Goal: Task Accomplishment & Management: Manage account settings

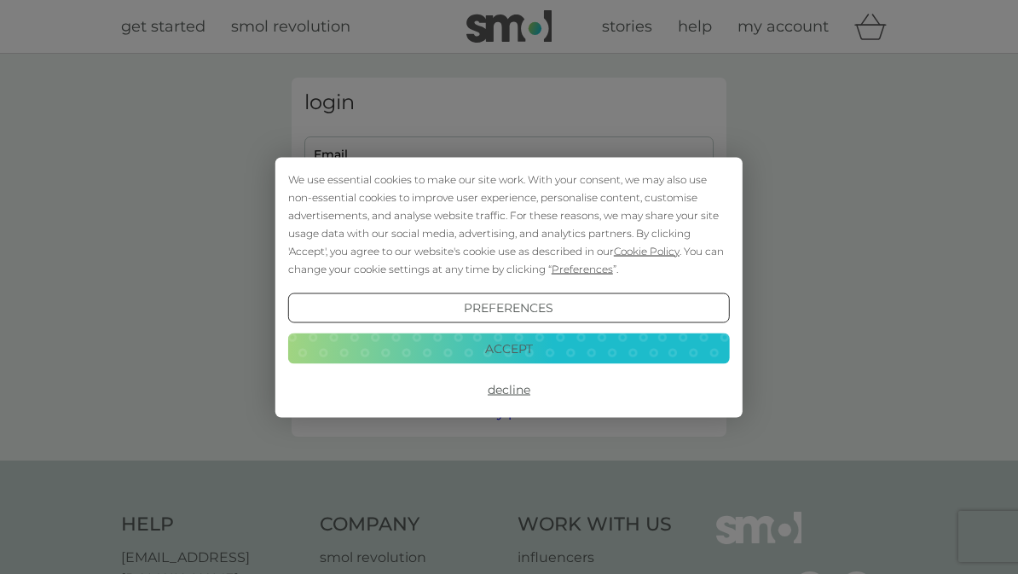
click at [519, 384] on button "Decline" at bounding box center [509, 389] width 442 height 31
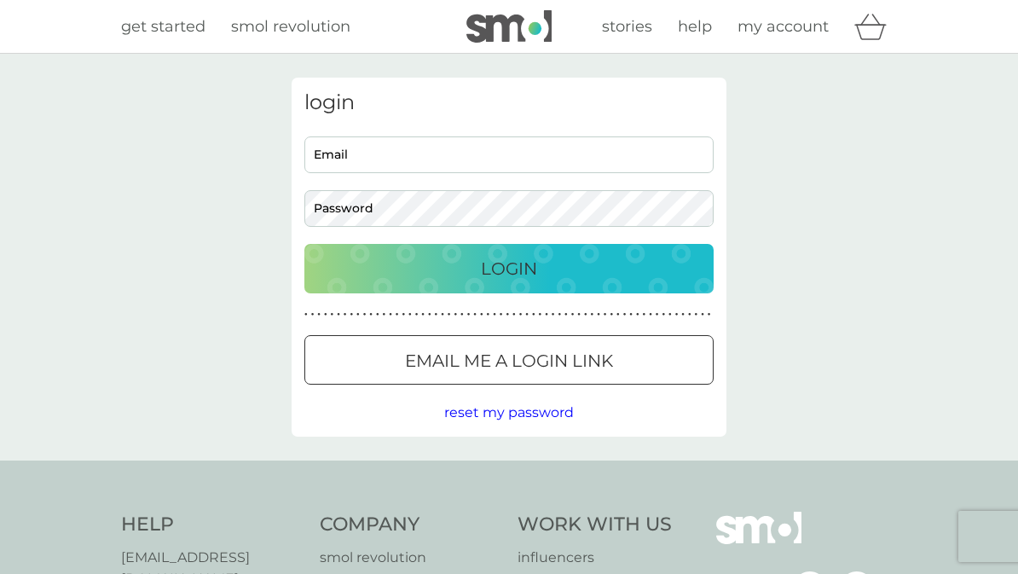
click at [350, 147] on input "Email" at bounding box center [508, 154] width 409 height 37
type input "[PERSON_NAME][EMAIL_ADDRESS][DOMAIN_NAME]"
click at [530, 267] on p "Login" at bounding box center [509, 268] width 56 height 27
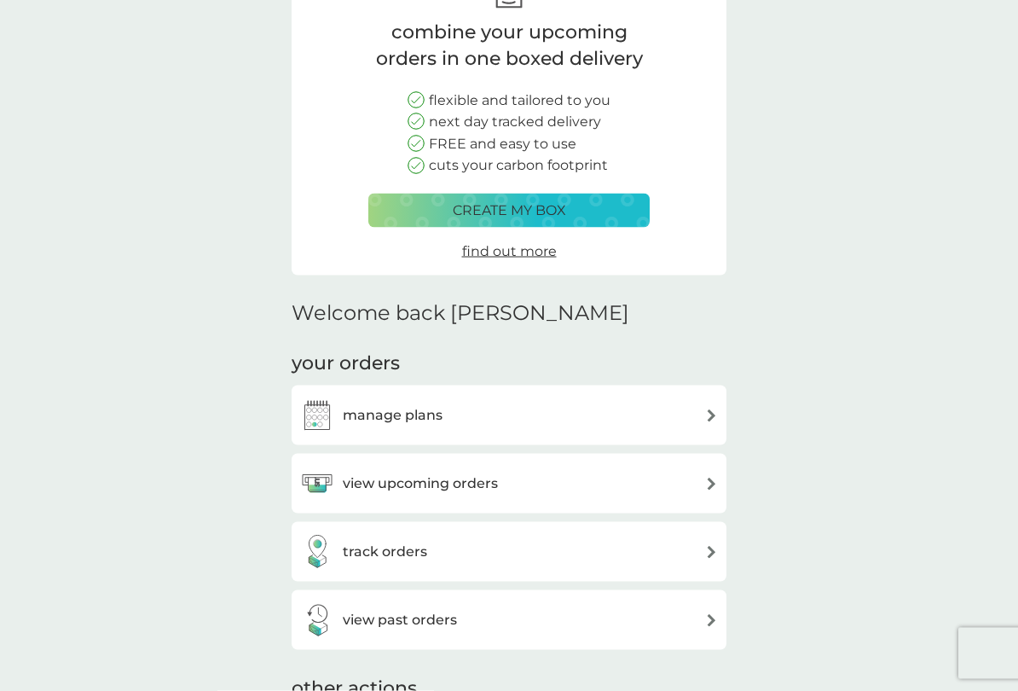
scroll to position [131, 0]
click at [712, 478] on img at bounding box center [711, 483] width 13 height 13
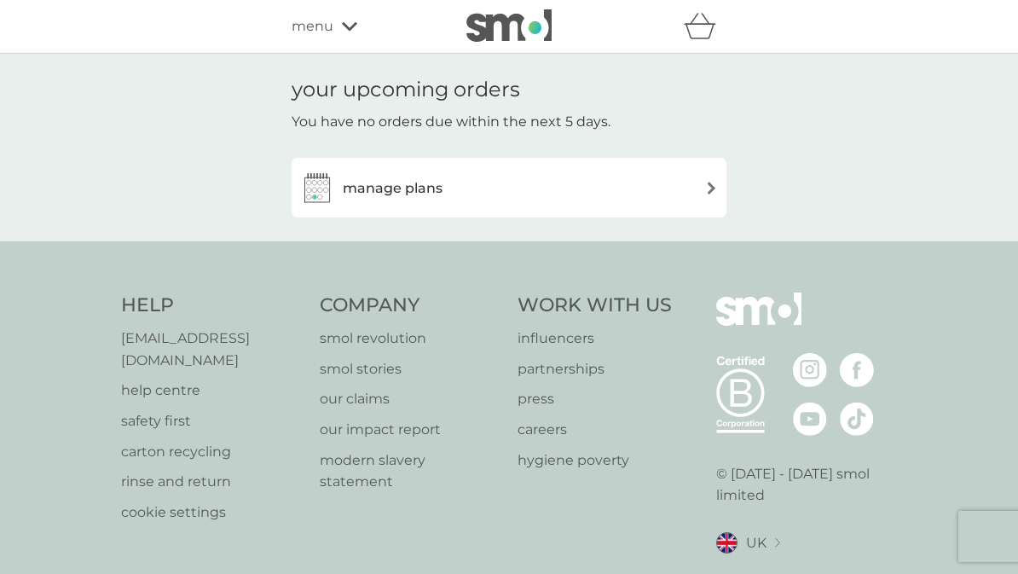
click at [716, 182] on img at bounding box center [711, 188] width 13 height 13
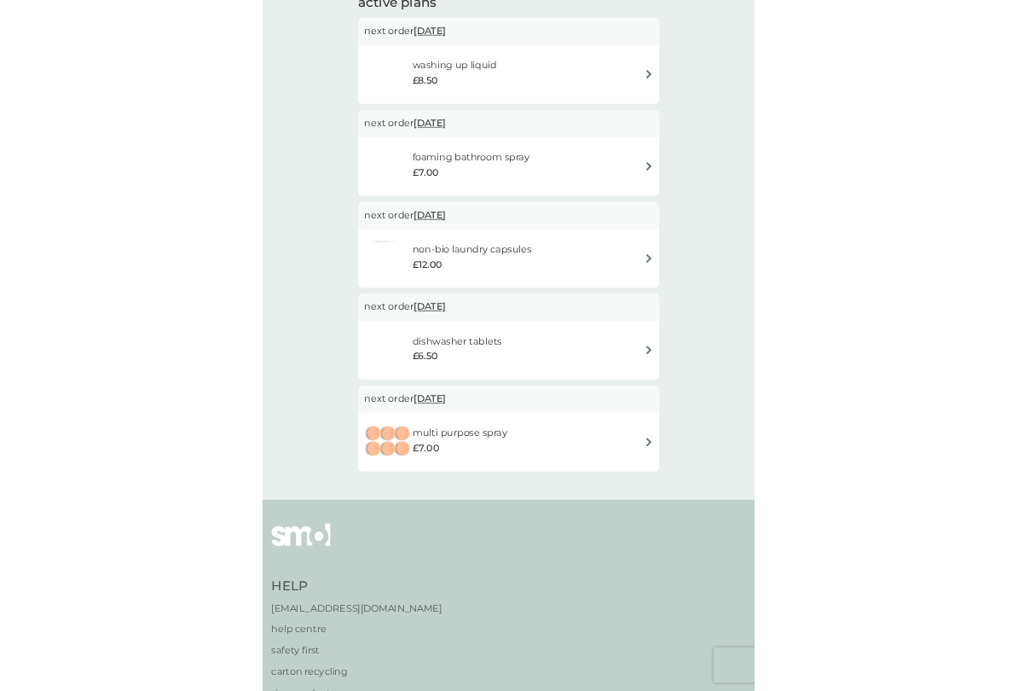
scroll to position [313, 0]
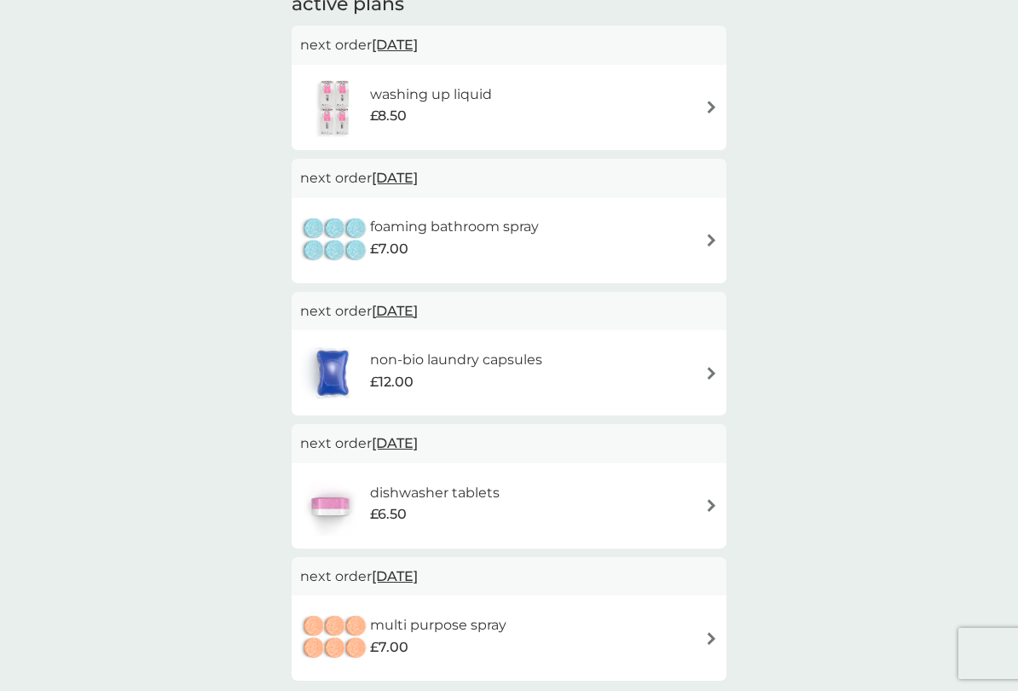
click at [696, 362] on div "non-bio laundry capsules £12.00" at bounding box center [509, 373] width 418 height 60
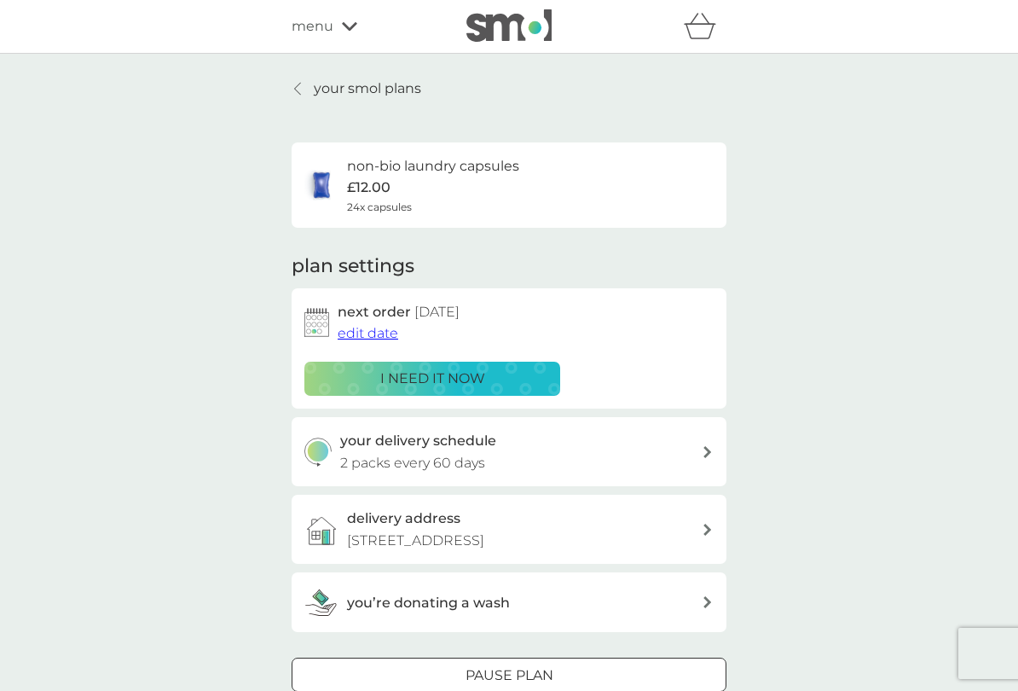
click at [370, 325] on span "edit date" at bounding box center [368, 333] width 61 height 16
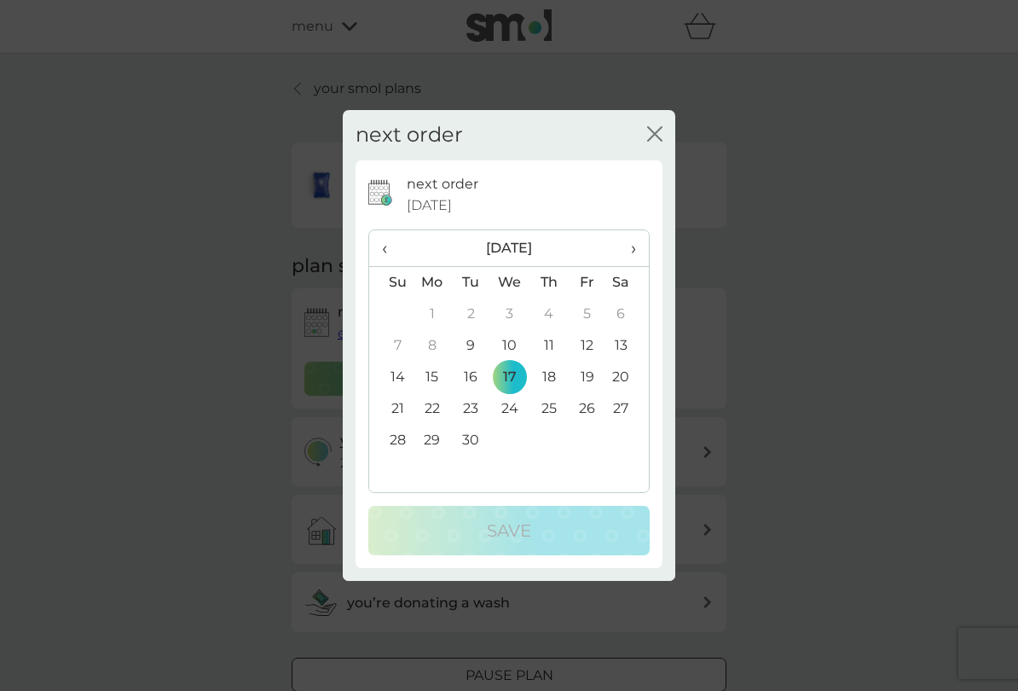
click at [440, 371] on td "15" at bounding box center [432, 378] width 39 height 32
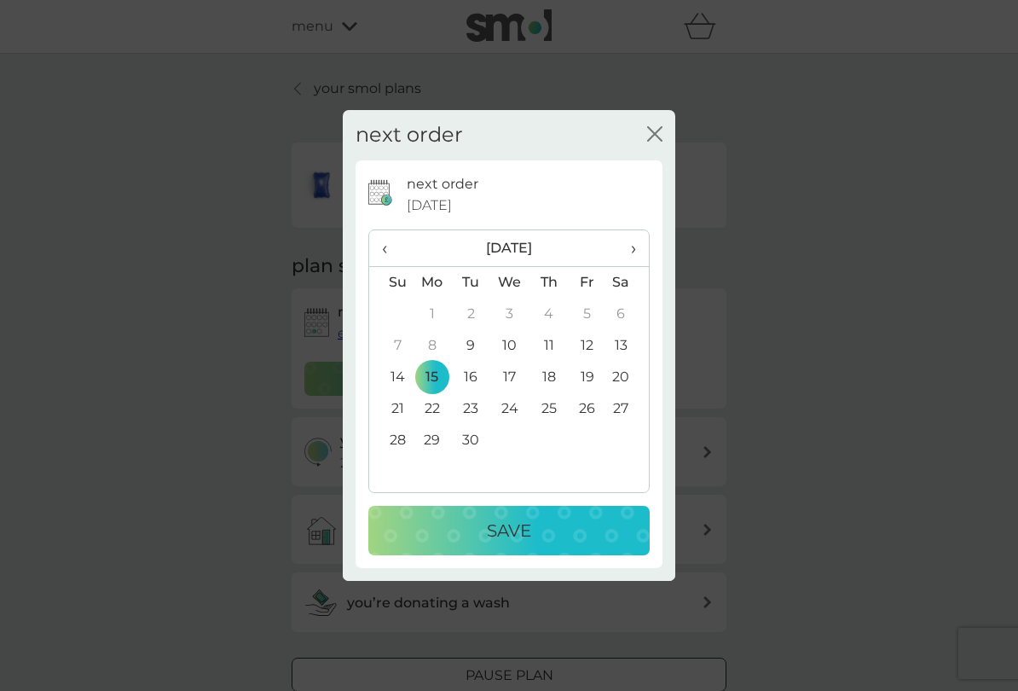
click at [512, 535] on p "Save" at bounding box center [509, 530] width 44 height 27
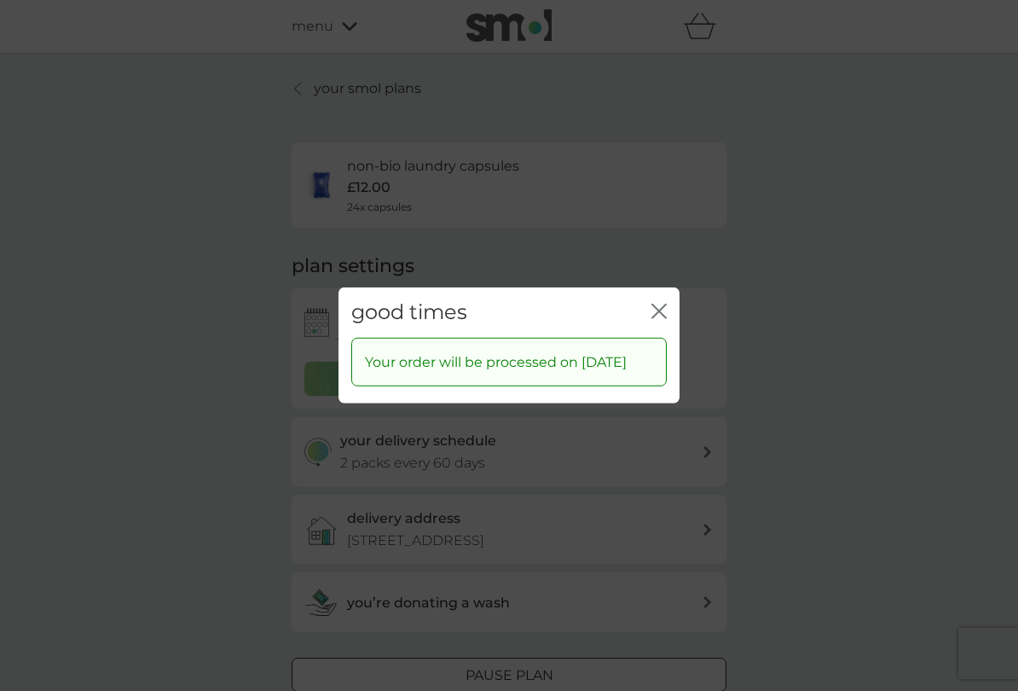
click at [652, 304] on icon "close" at bounding box center [659, 311] width 15 height 15
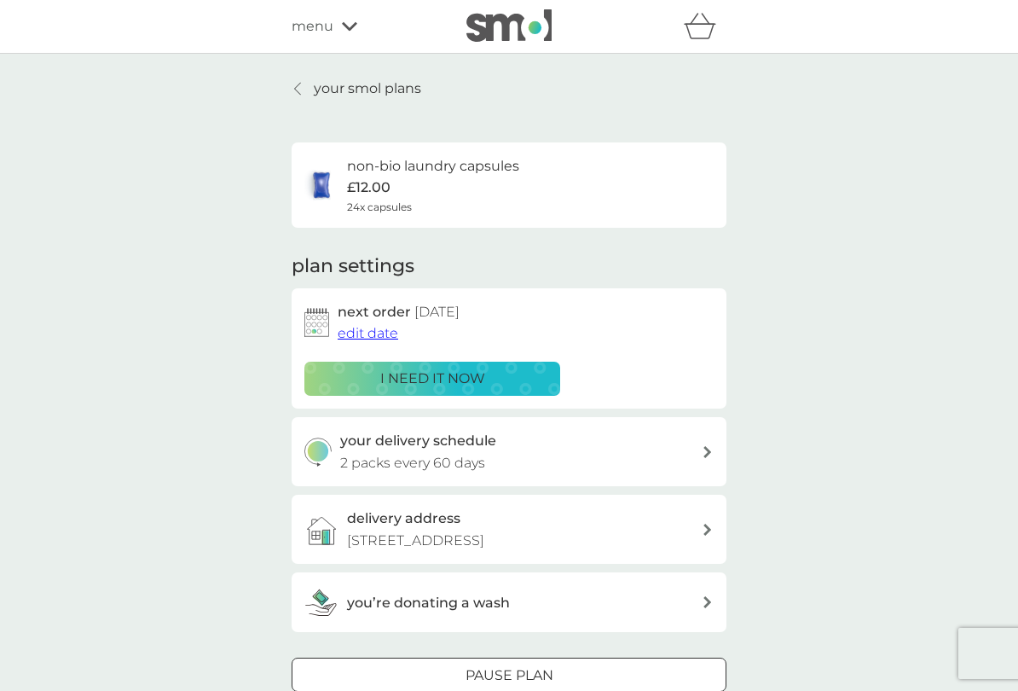
click at [302, 81] on link "your smol plans" at bounding box center [357, 89] width 130 height 22
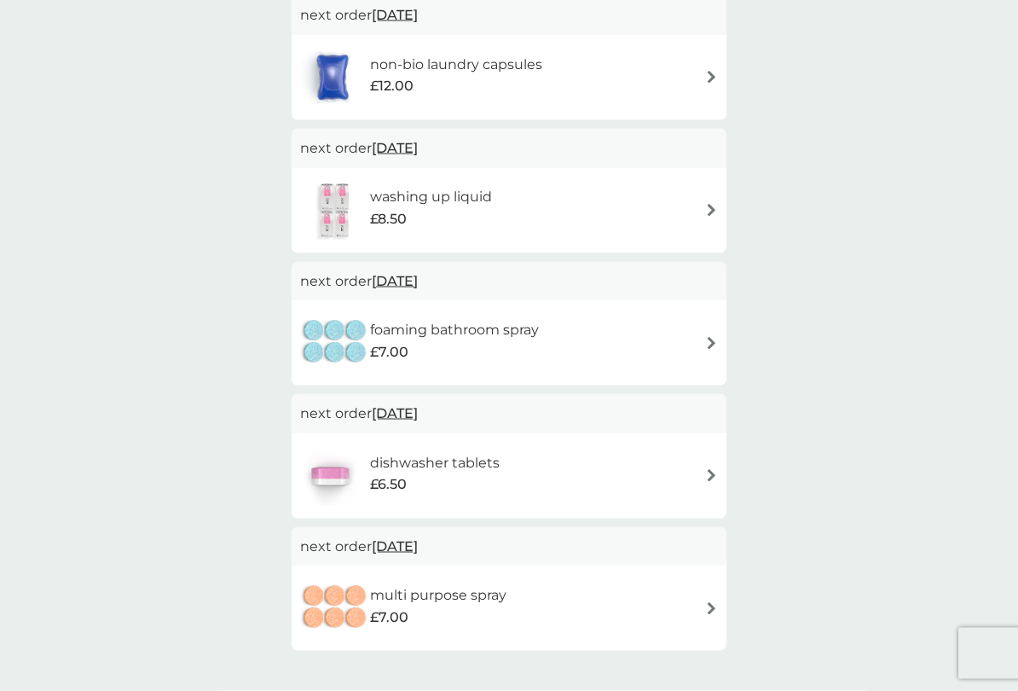
scroll to position [344, 0]
click at [693, 468] on div "dishwasher tablets £6.50" at bounding box center [509, 475] width 418 height 60
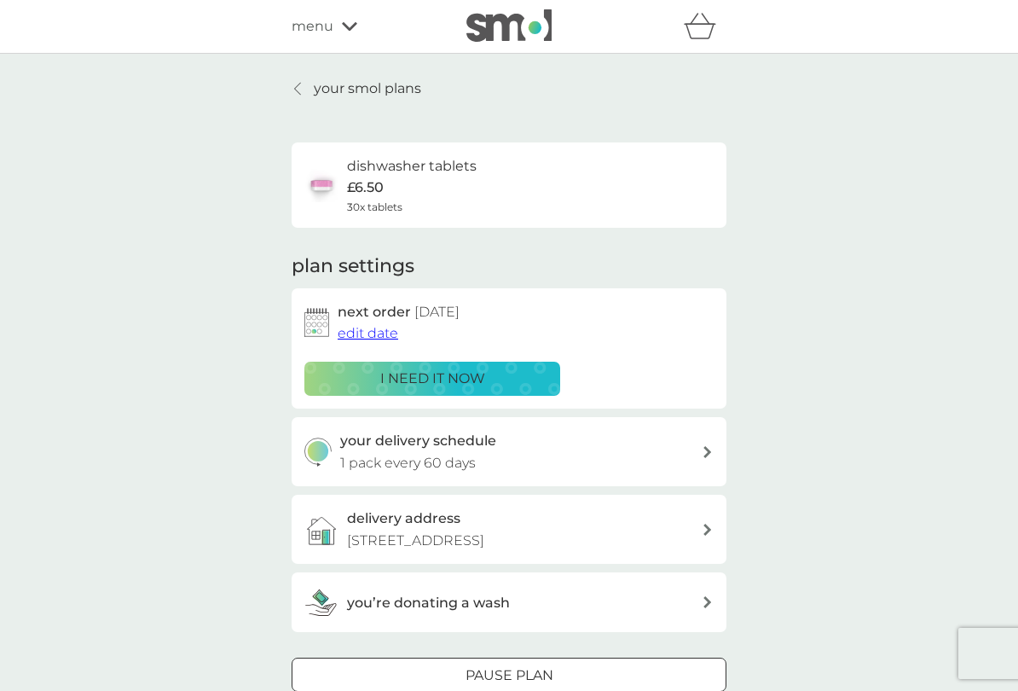
click at [354, 329] on span "edit date" at bounding box center [368, 333] width 61 height 16
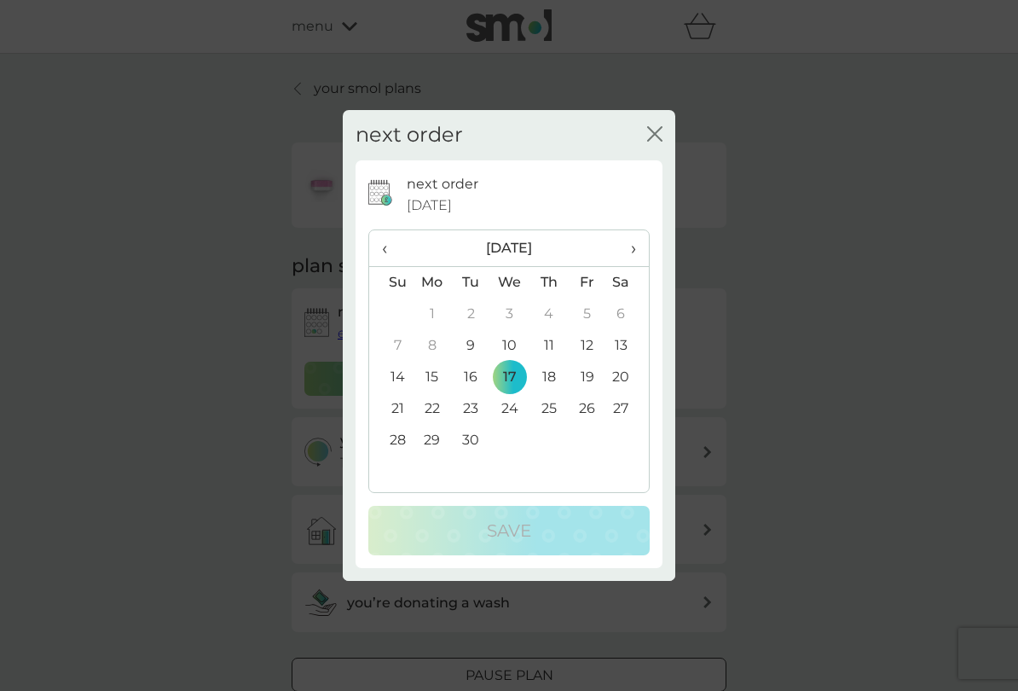
click at [429, 372] on td "15" at bounding box center [432, 378] width 39 height 32
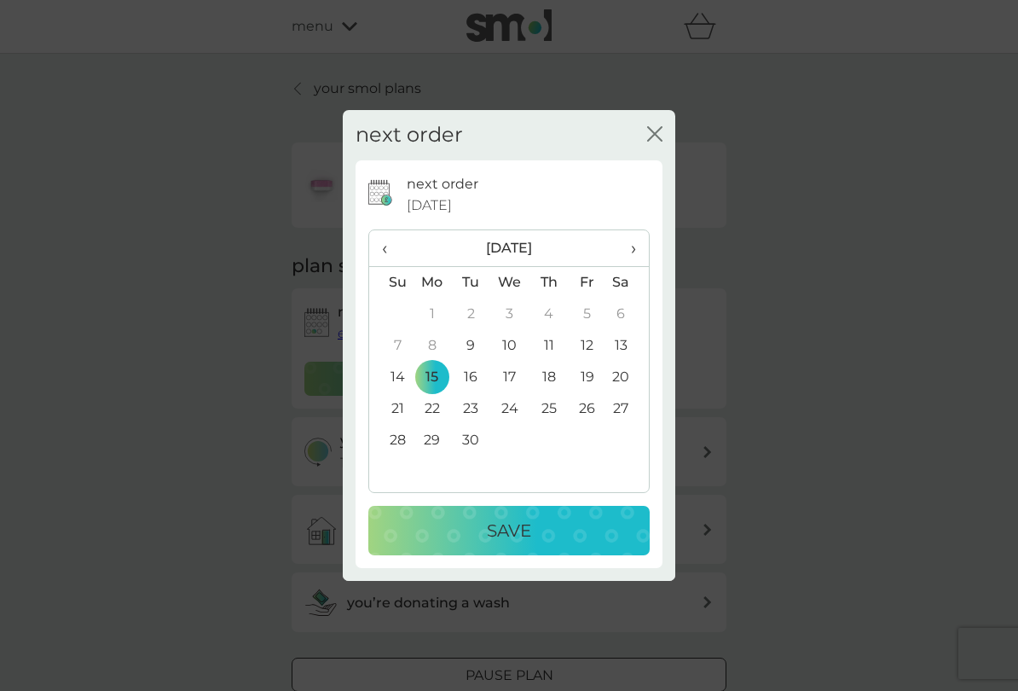
click at [520, 524] on p "Save" at bounding box center [509, 530] width 44 height 27
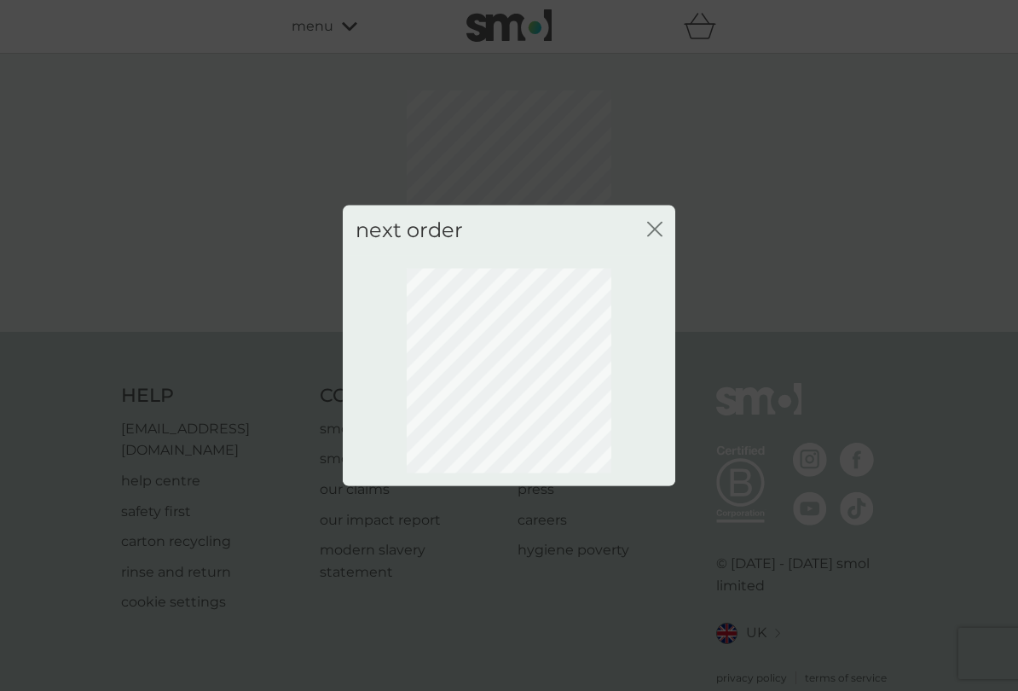
click at [657, 227] on icon "close" at bounding box center [658, 230] width 7 height 14
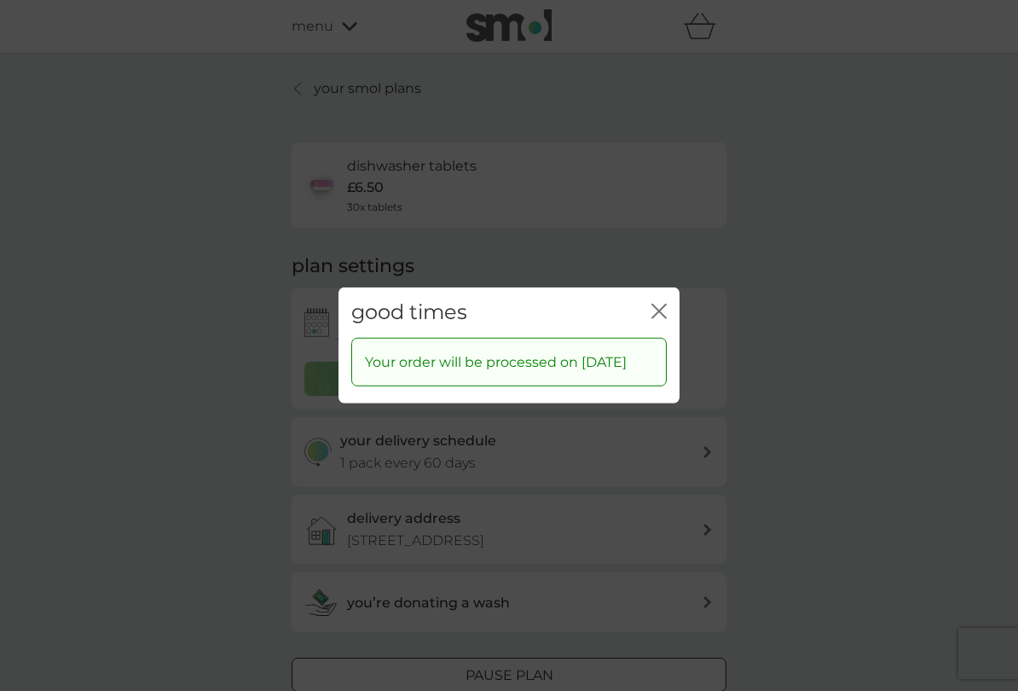
click at [658, 304] on icon "close" at bounding box center [659, 311] width 15 height 15
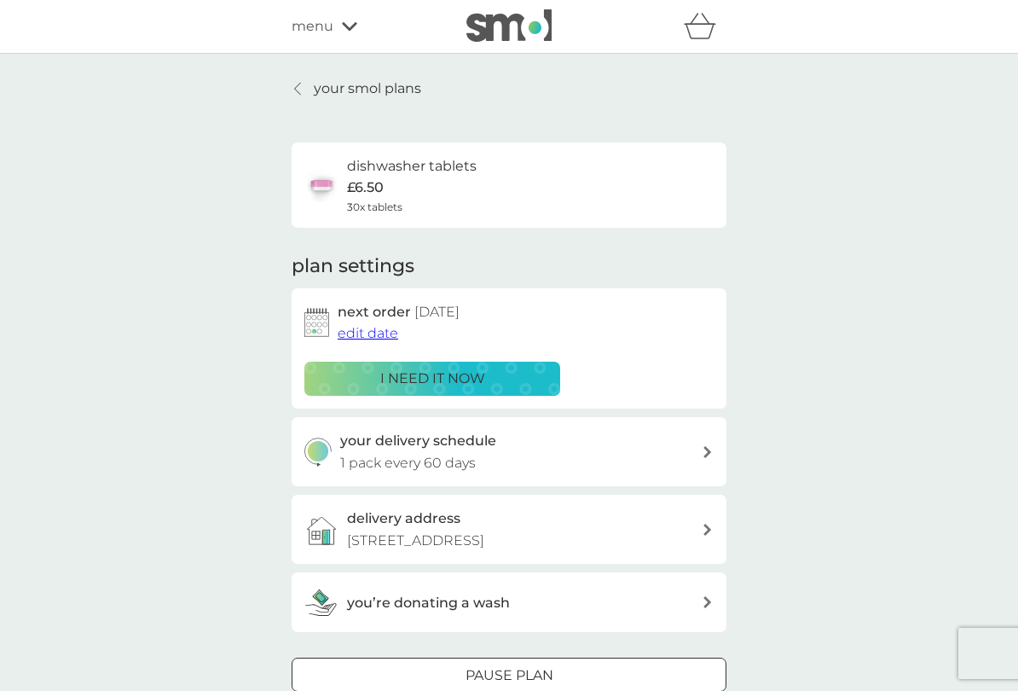
click at [305, 85] on link "your smol plans" at bounding box center [357, 89] width 130 height 22
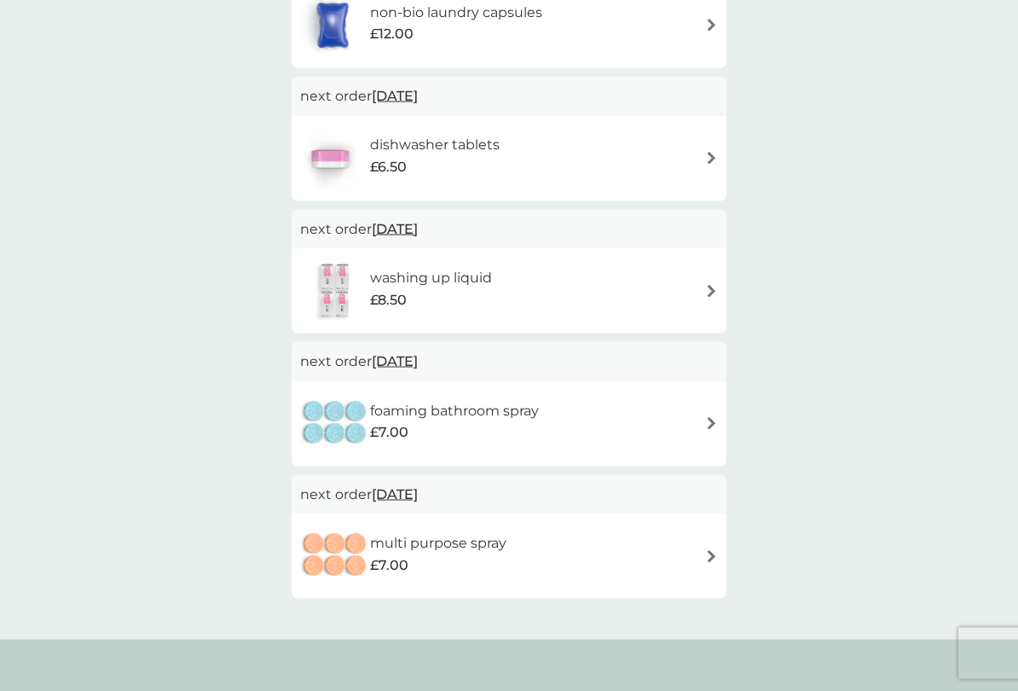
scroll to position [397, 0]
click at [714, 283] on img at bounding box center [711, 289] width 13 height 13
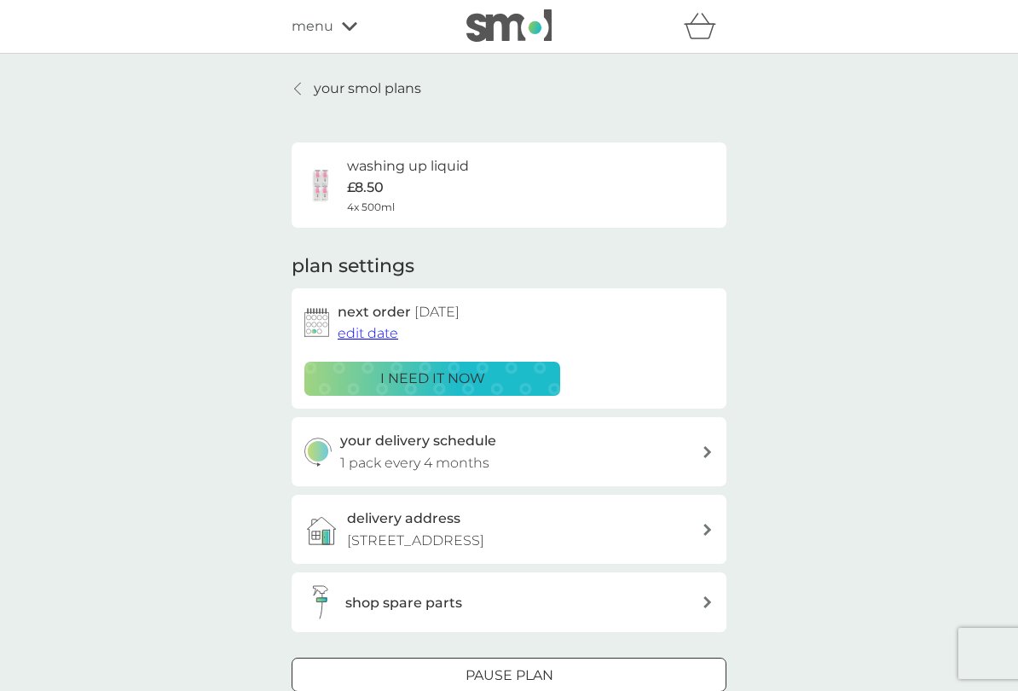
click at [372, 326] on span "edit date" at bounding box center [368, 333] width 61 height 16
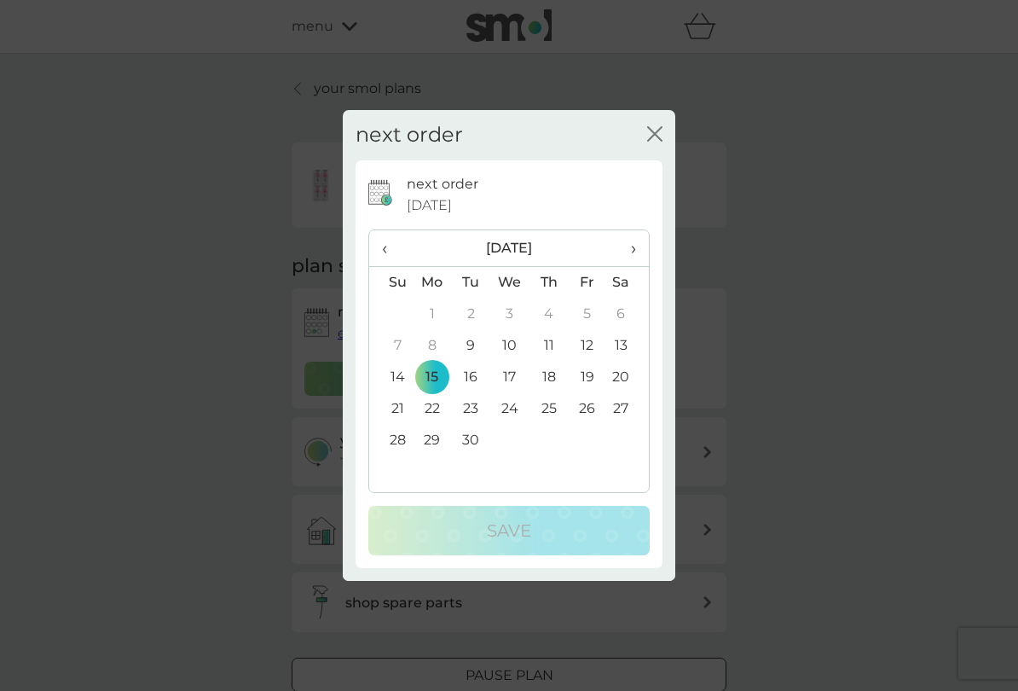
click at [634, 245] on span "›" at bounding box center [627, 248] width 17 height 36
click at [432, 376] on td "13" at bounding box center [432, 378] width 39 height 32
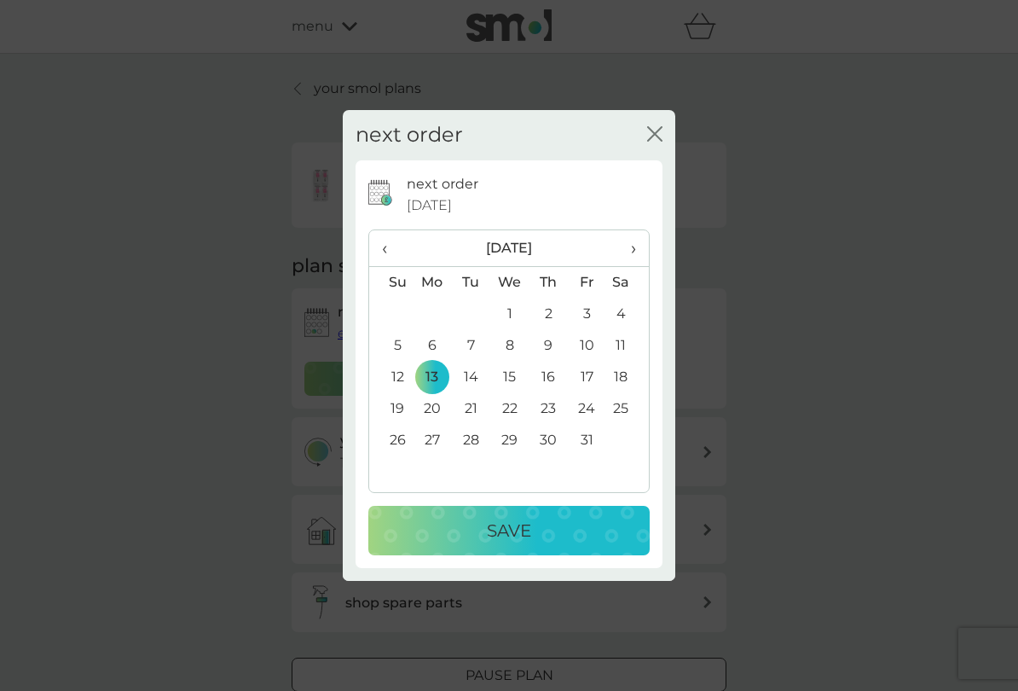
click at [520, 532] on p "Save" at bounding box center [509, 530] width 44 height 27
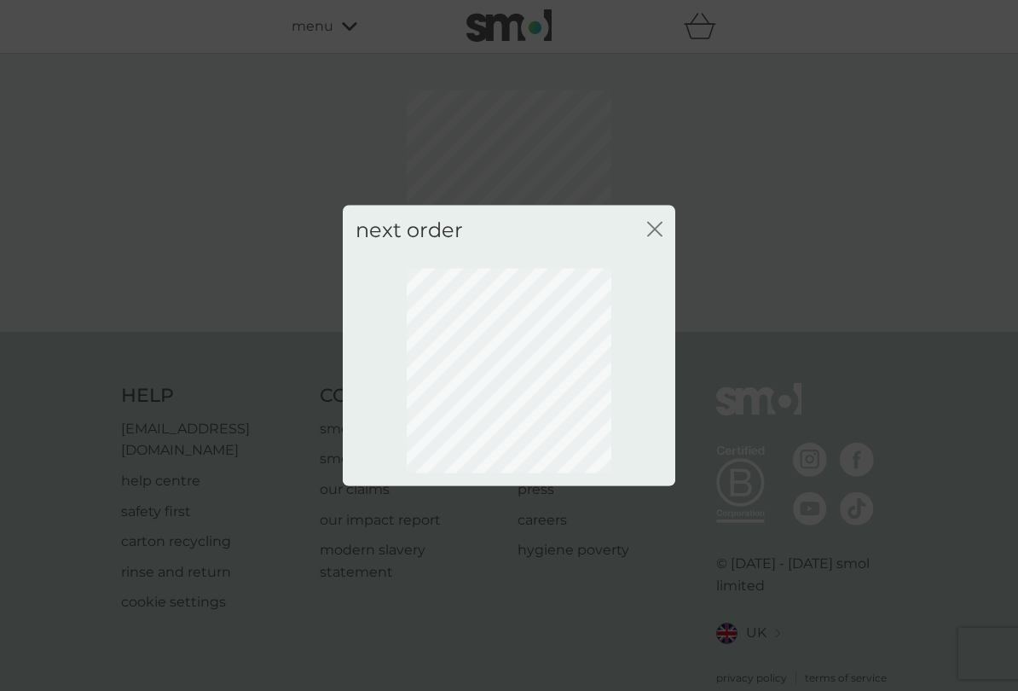
click at [655, 237] on button "close" at bounding box center [654, 231] width 15 height 18
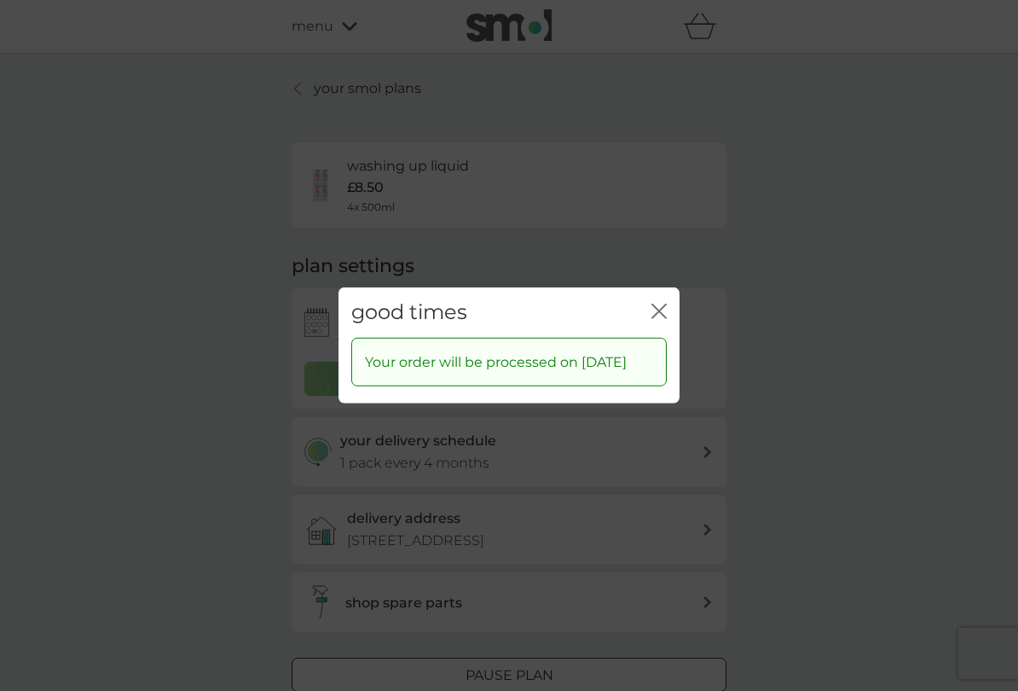
click at [666, 304] on icon "close" at bounding box center [659, 311] width 15 height 15
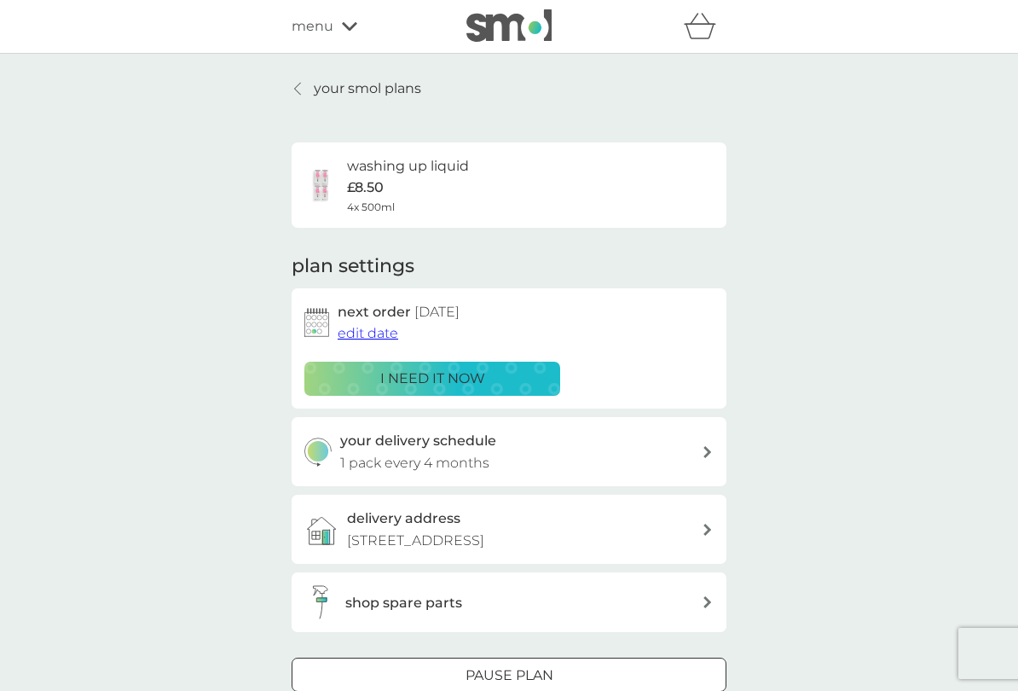
click at [303, 90] on div at bounding box center [299, 89] width 12 height 14
